Goal: Register for event/course

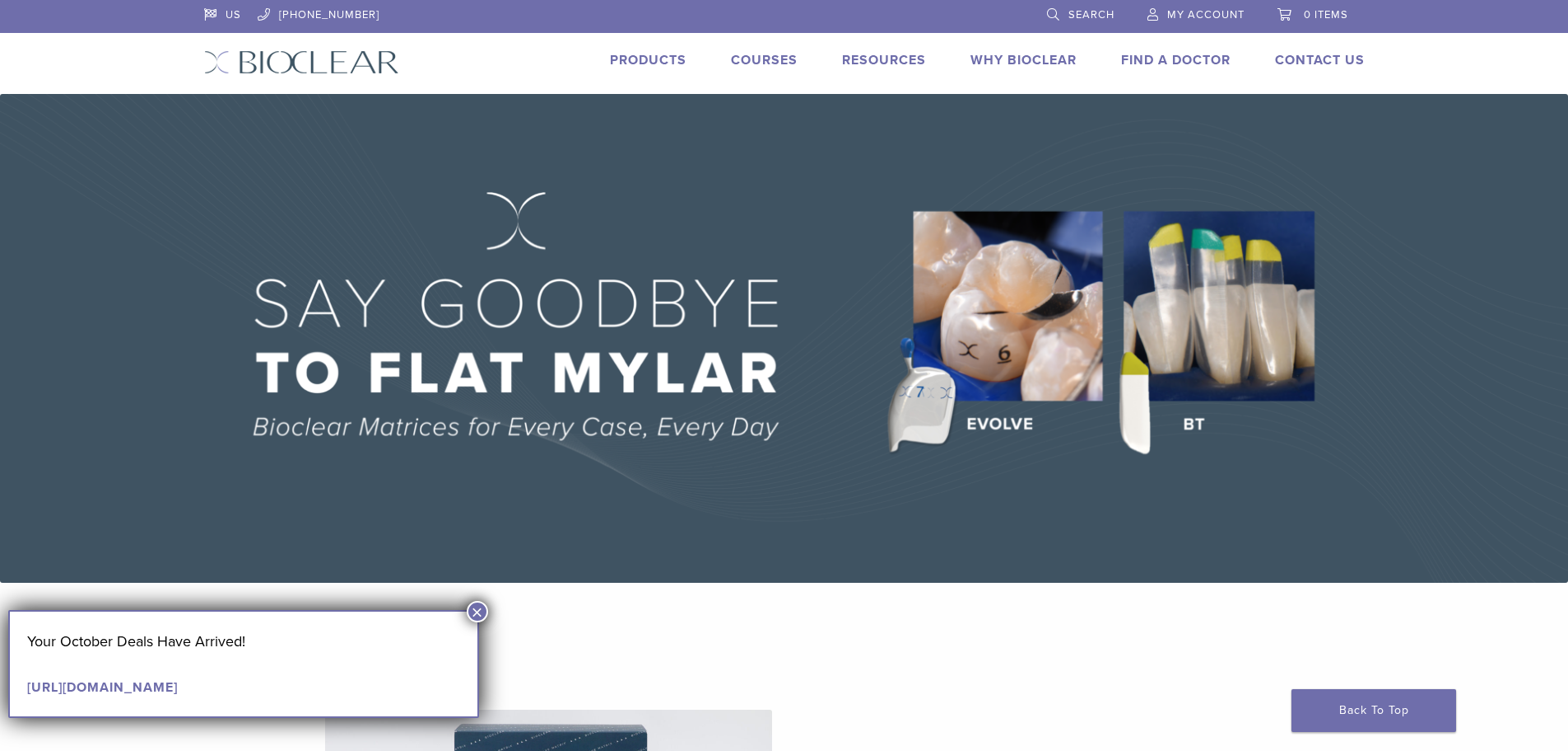
click at [1442, 326] on img at bounding box center [784, 338] width 1568 height 489
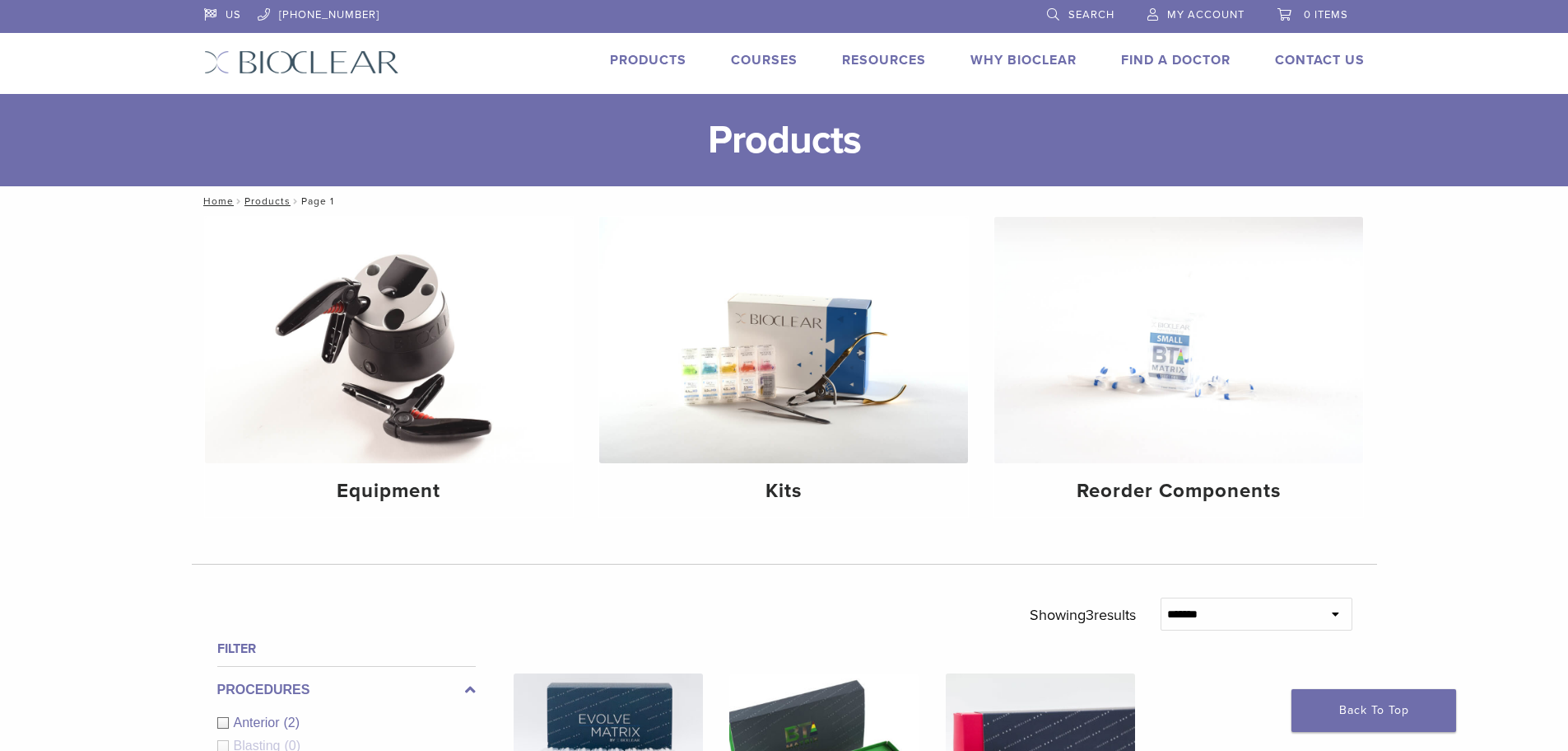
click at [769, 57] on link "Courses" at bounding box center [765, 60] width 67 height 16
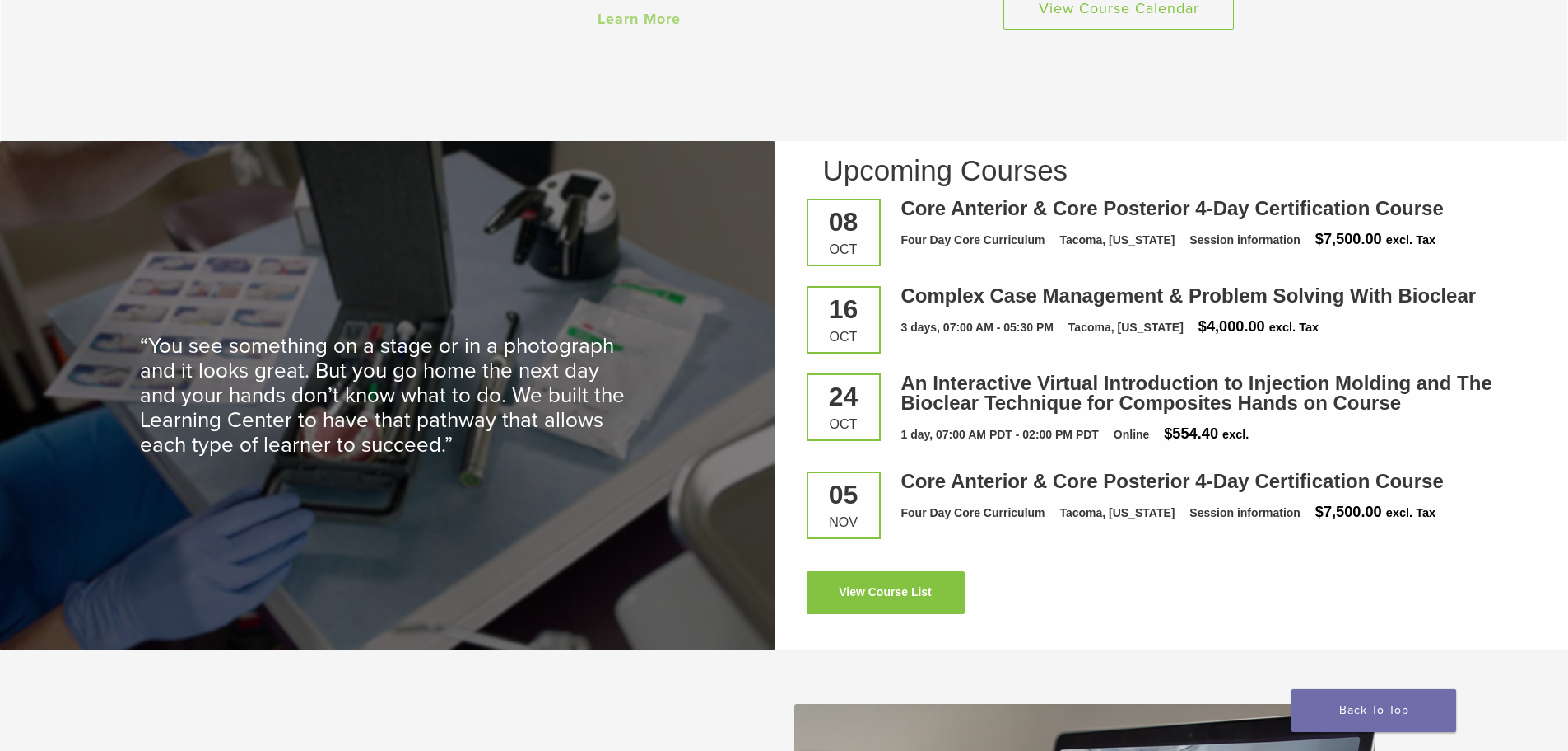
scroll to position [1895, 0]
